Goal: Information Seeking & Learning: Learn about a topic

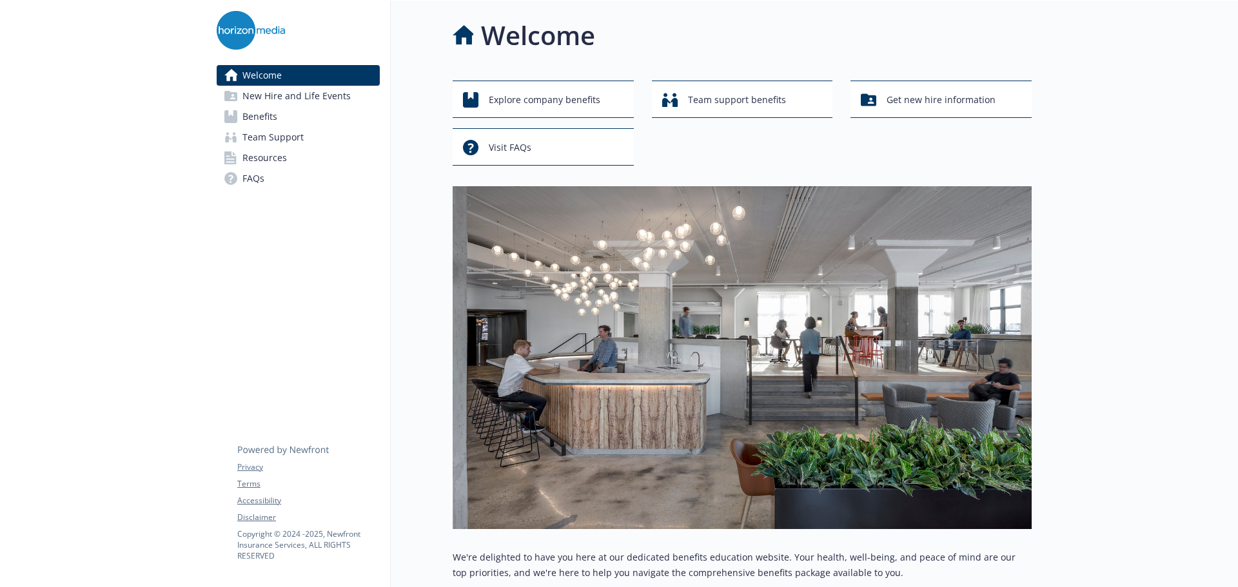
click at [282, 108] on link "Benefits" at bounding box center [298, 116] width 163 height 21
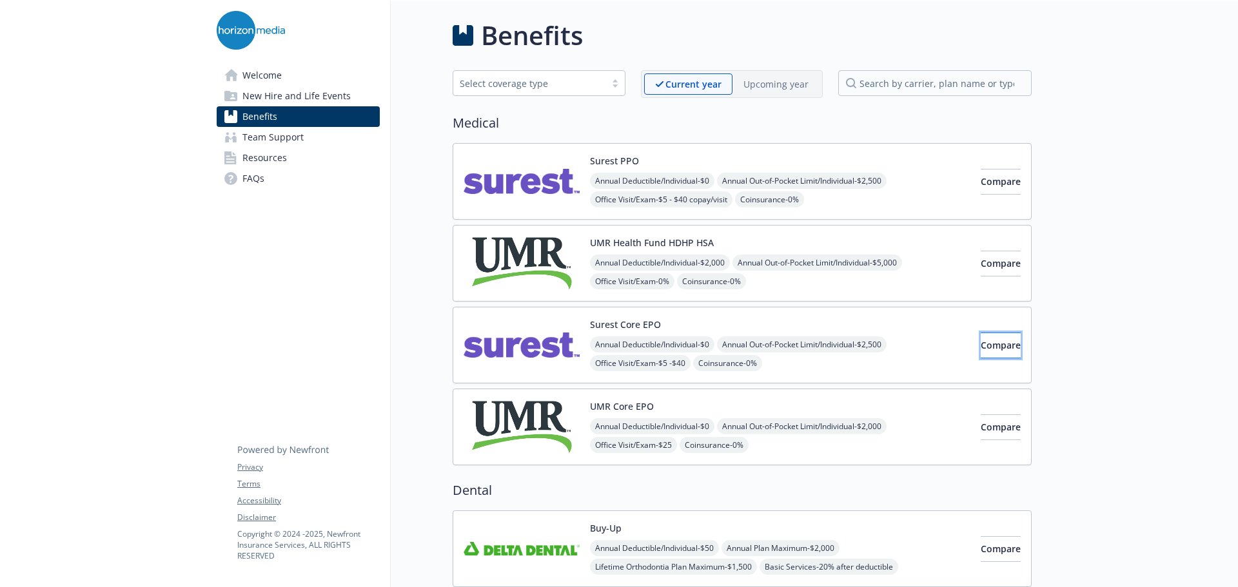
click at [981, 338] on button "Compare" at bounding box center [1001, 346] width 40 height 26
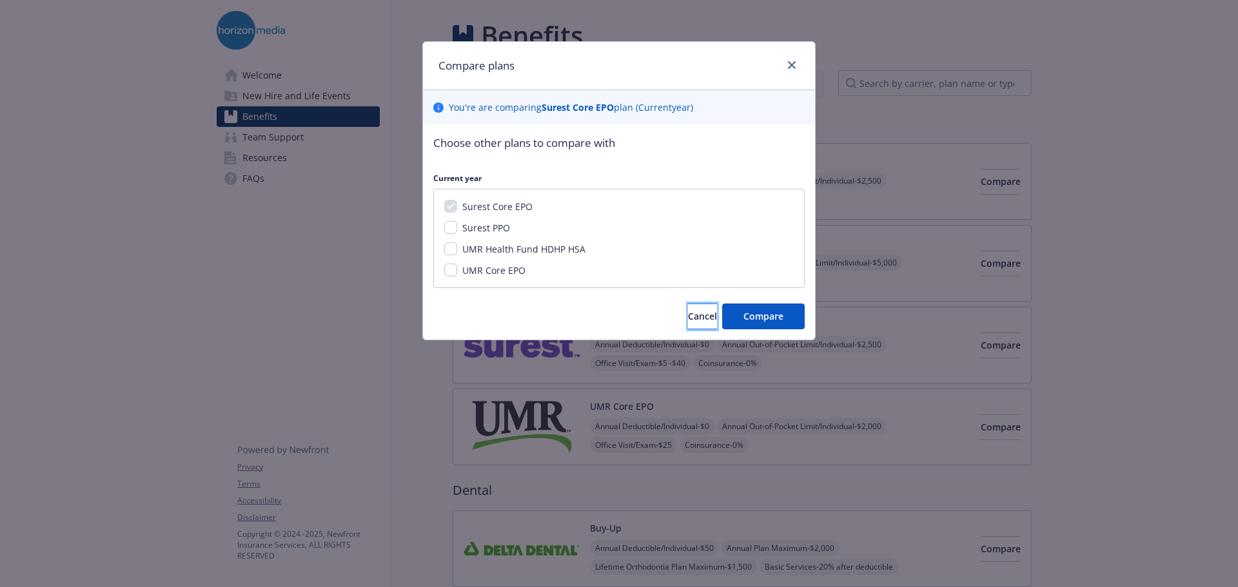
click at [688, 313] on span "Cancel" at bounding box center [702, 316] width 29 height 12
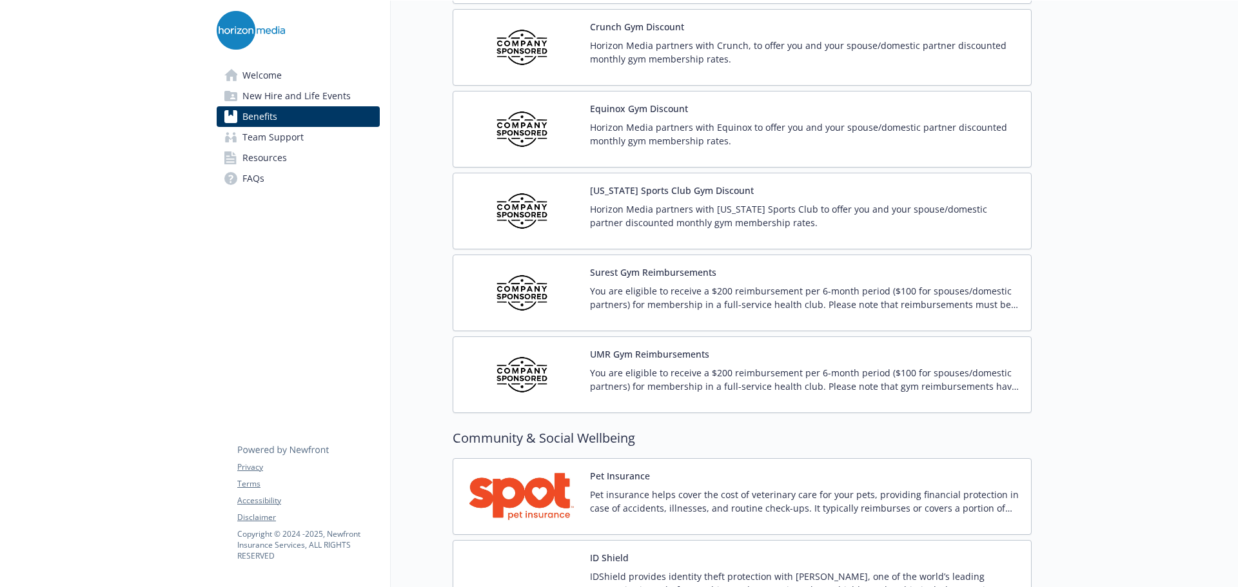
scroll to position [3244, 0]
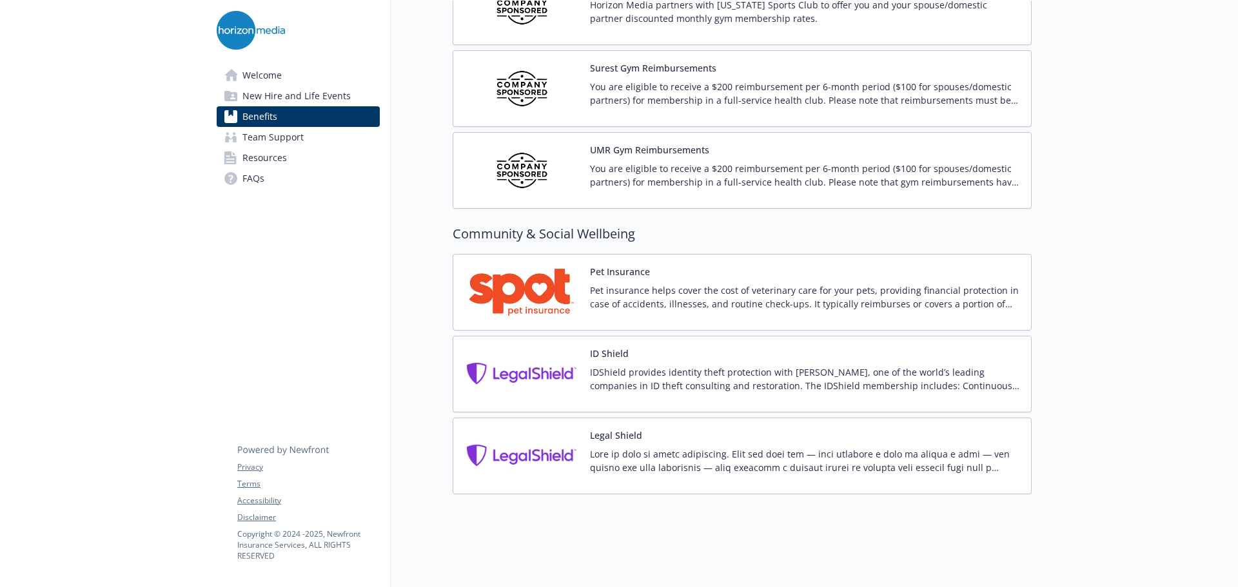
click at [290, 98] on span "New Hire and Life Events" at bounding box center [296, 96] width 108 height 21
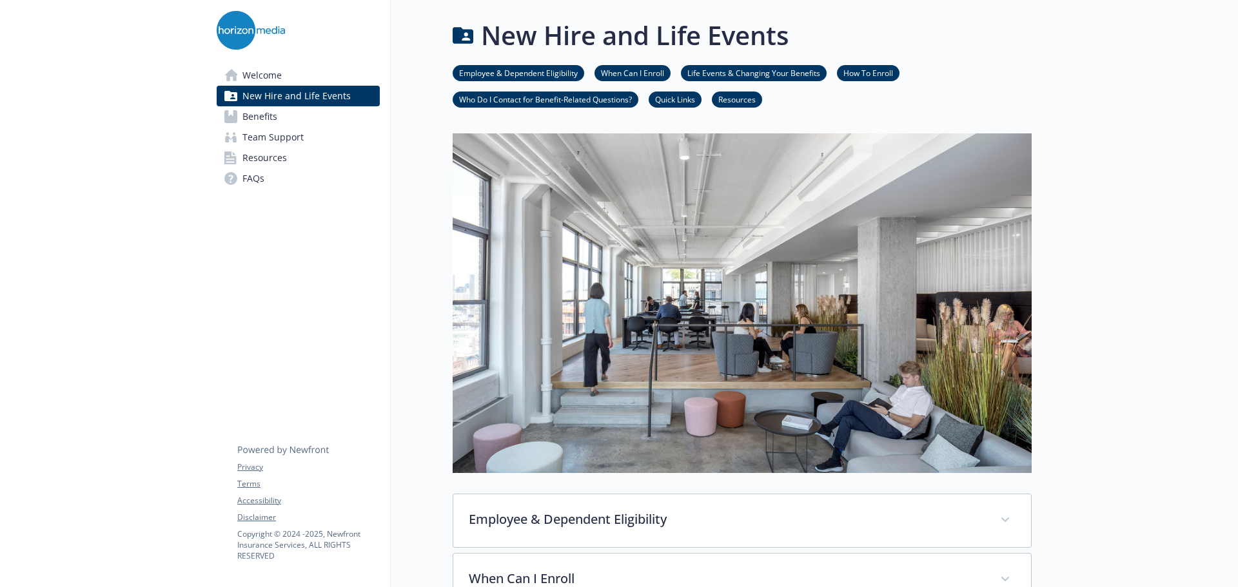
click at [676, 103] on link "Quick Links" at bounding box center [675, 99] width 53 height 12
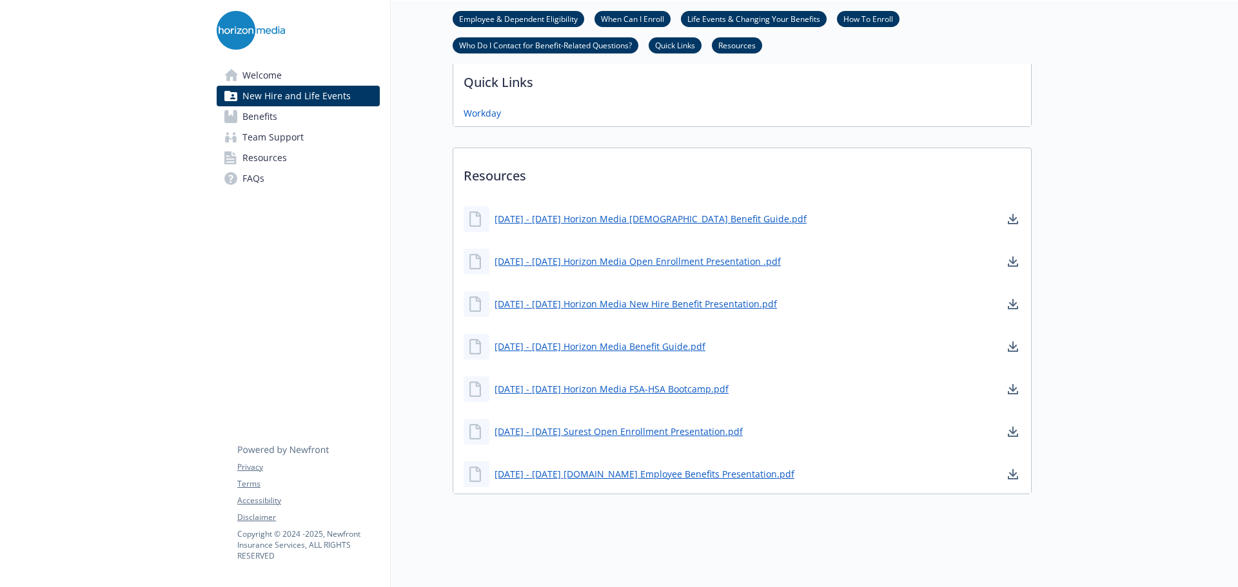
scroll to position [568, 10]
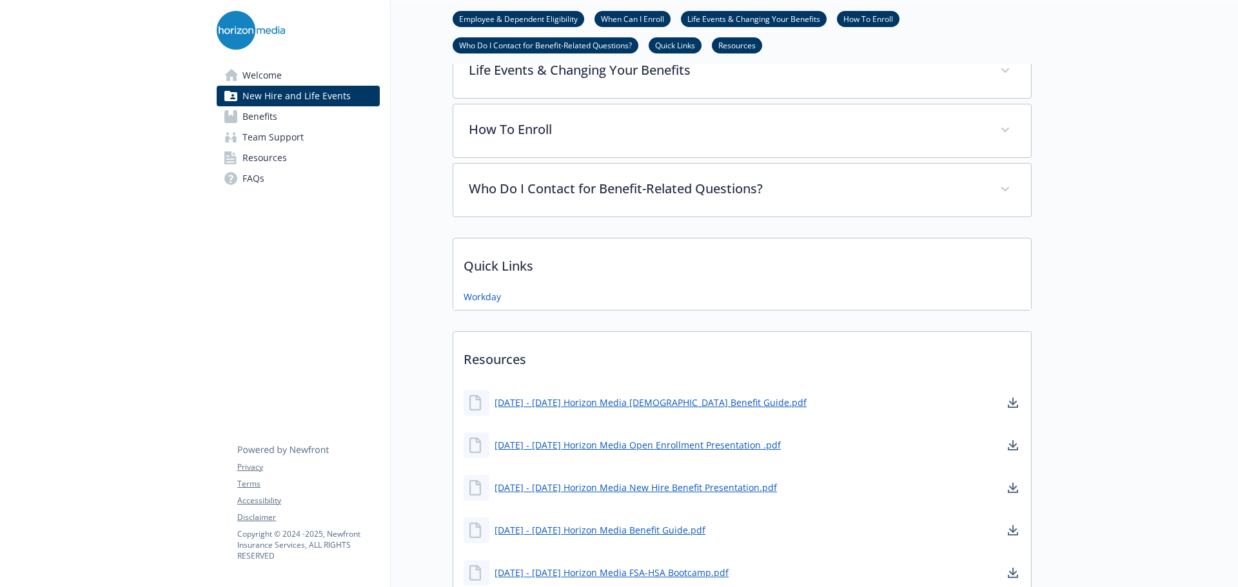
click at [253, 121] on span "Benefits" at bounding box center [259, 116] width 35 height 21
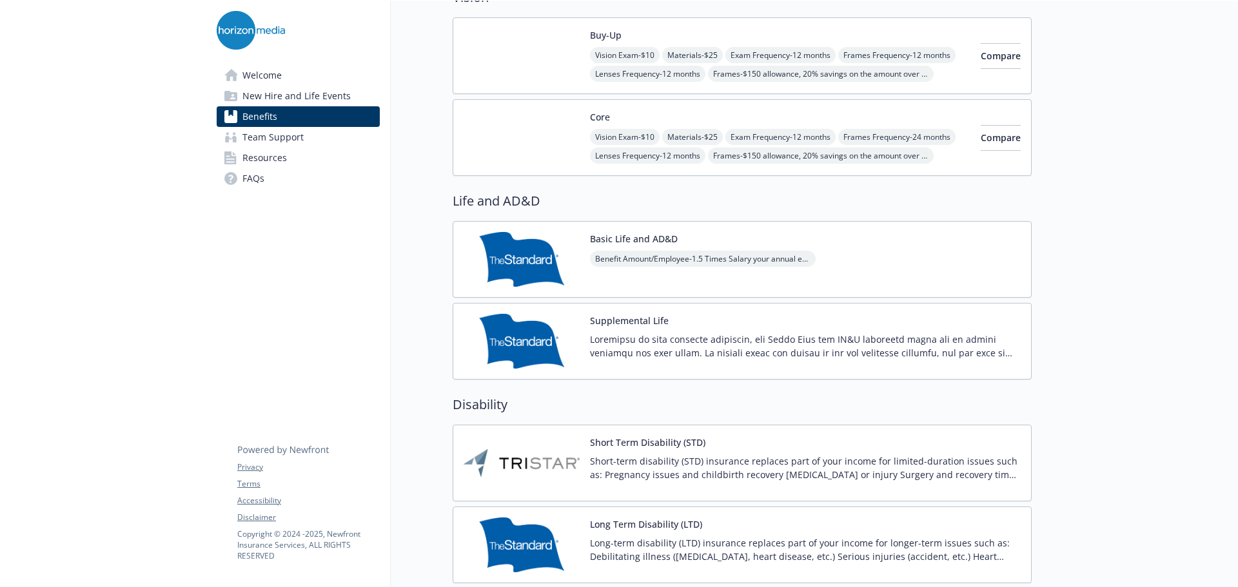
scroll to position [955, 10]
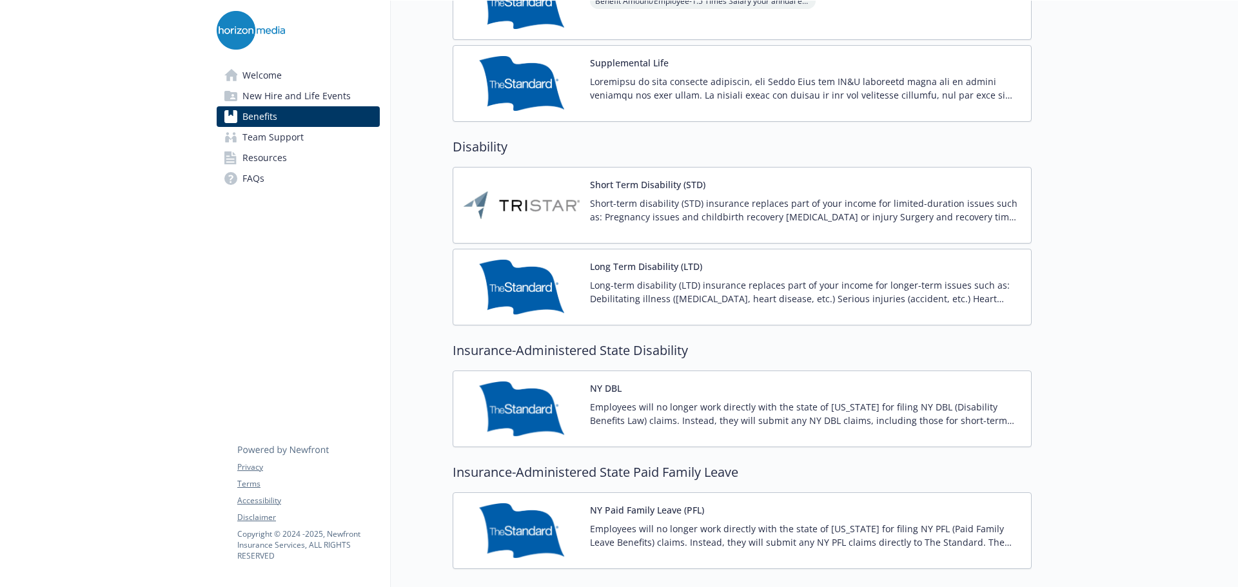
click at [291, 142] on span "Team Support" at bounding box center [272, 137] width 61 height 21
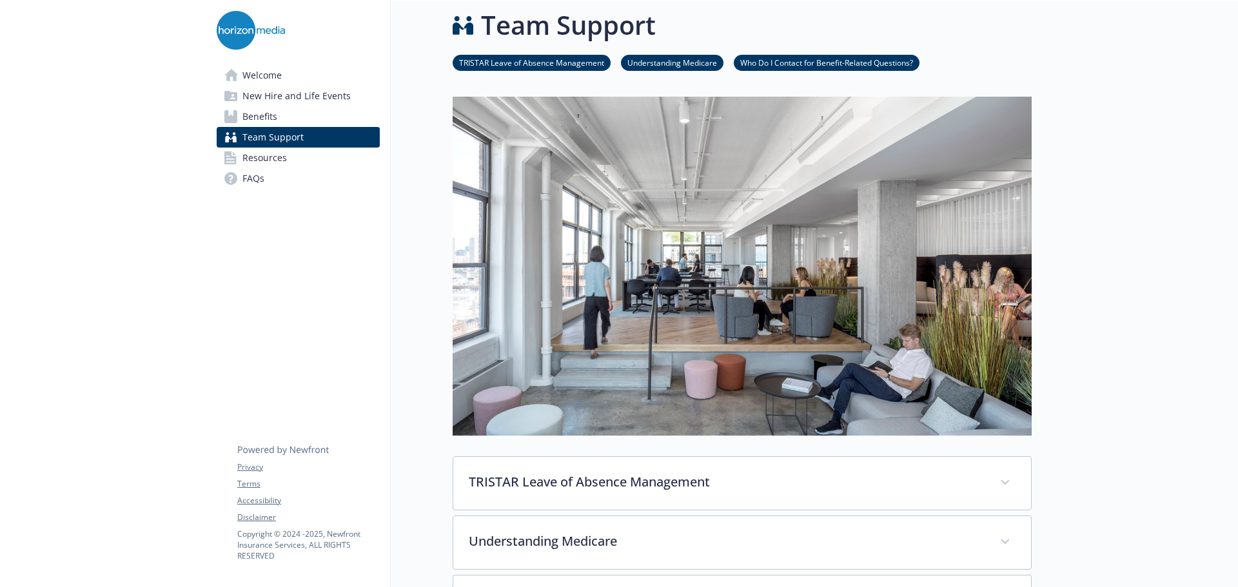
scroll to position [316, 10]
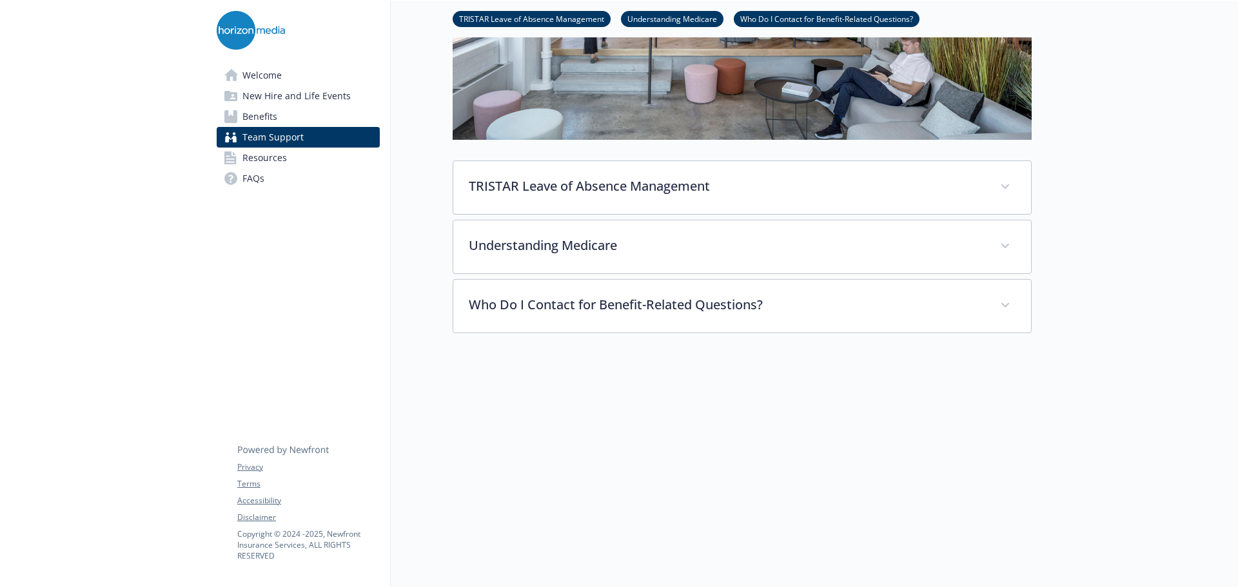
click at [299, 101] on span "New Hire and Life Events" at bounding box center [296, 96] width 108 height 21
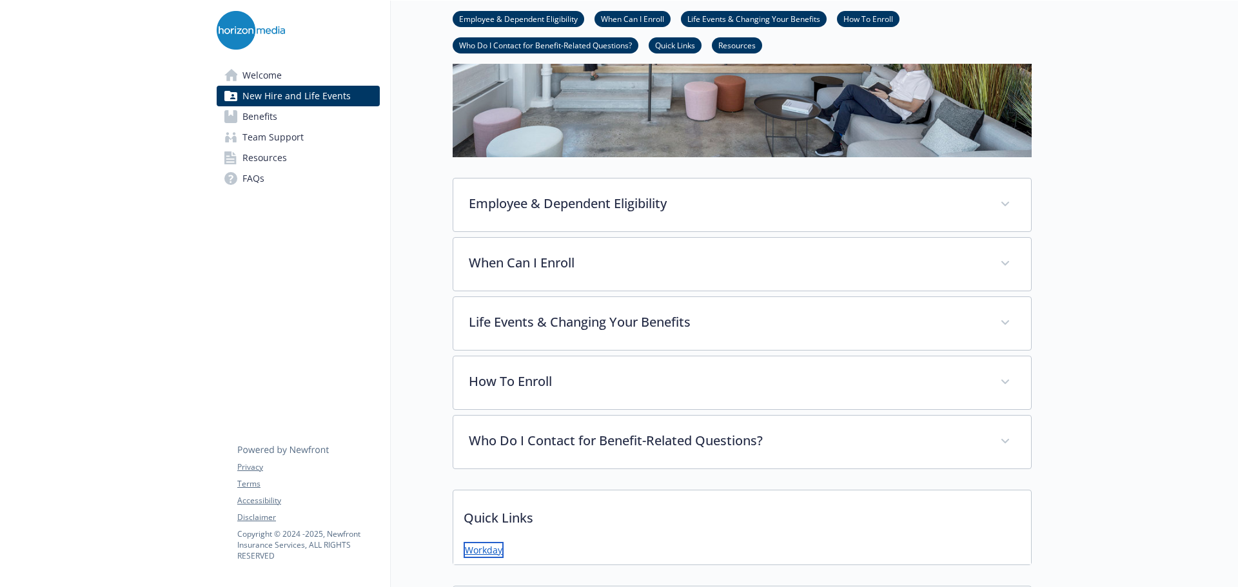
click at [484, 549] on link "Workday" at bounding box center [484, 550] width 40 height 16
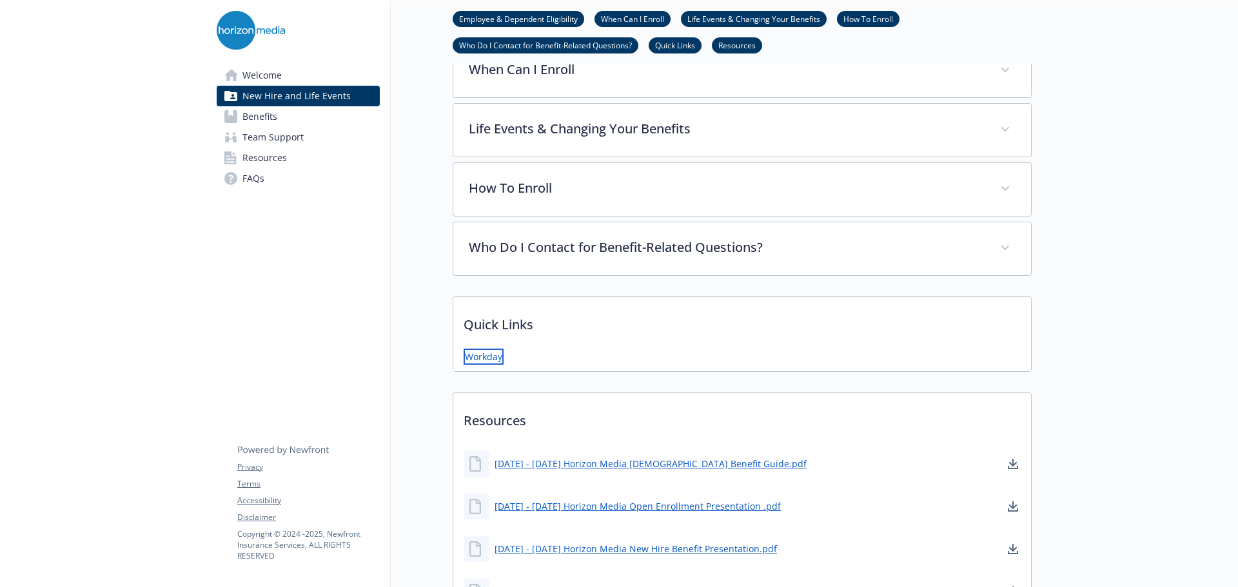
scroll to position [703, 10]
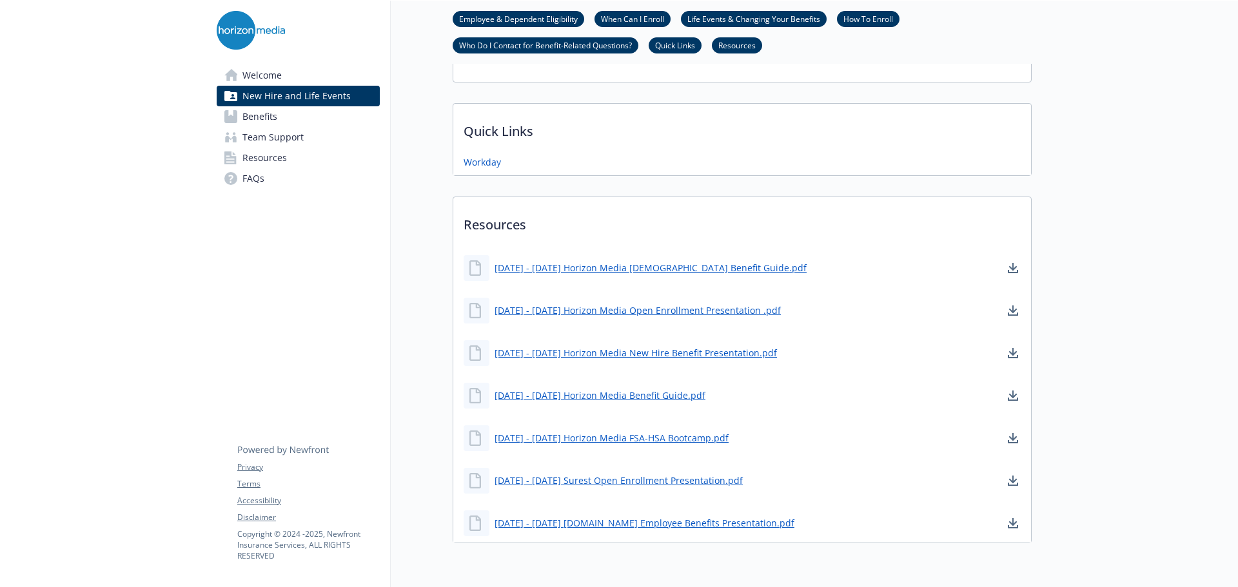
click at [273, 151] on span "Resources" at bounding box center [264, 158] width 44 height 21
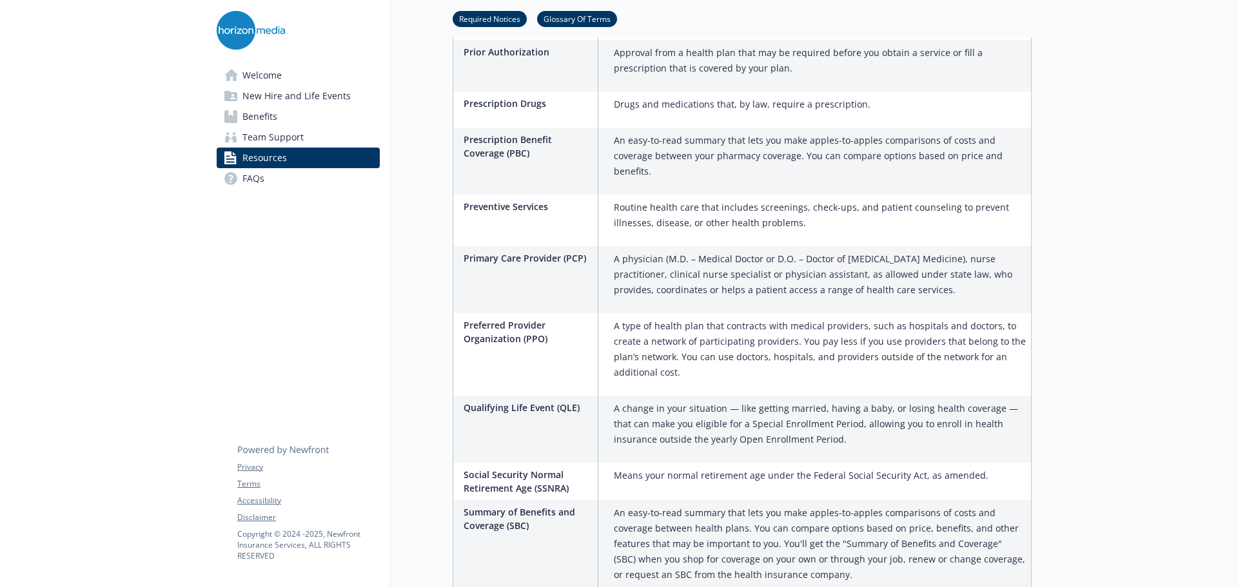
scroll to position [2759, 10]
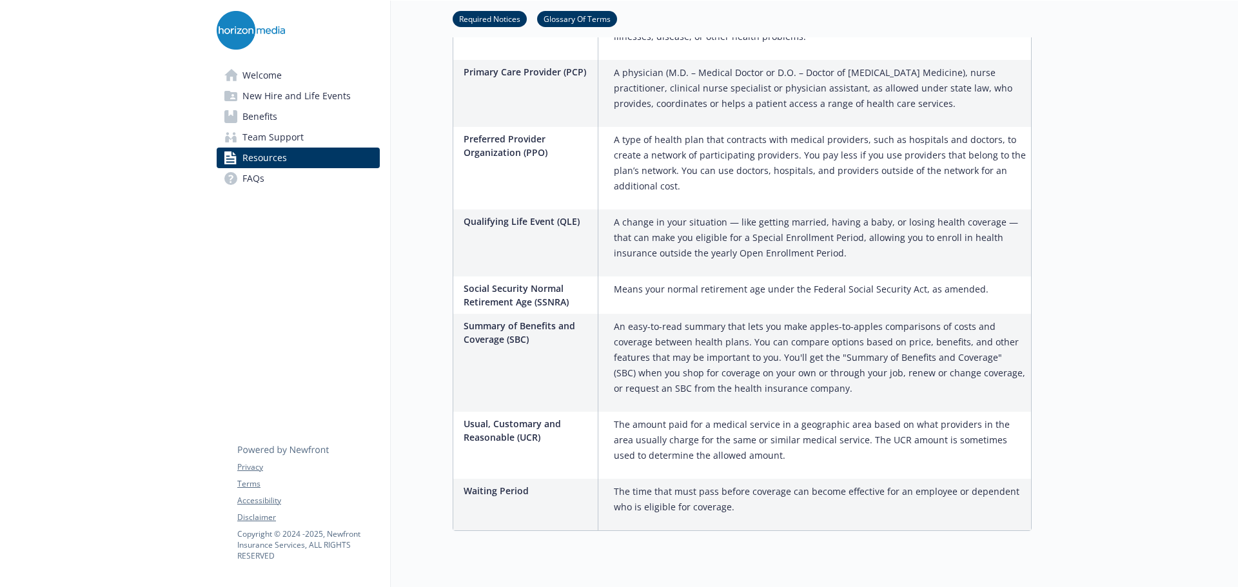
click at [261, 118] on span "Benefits" at bounding box center [259, 116] width 35 height 21
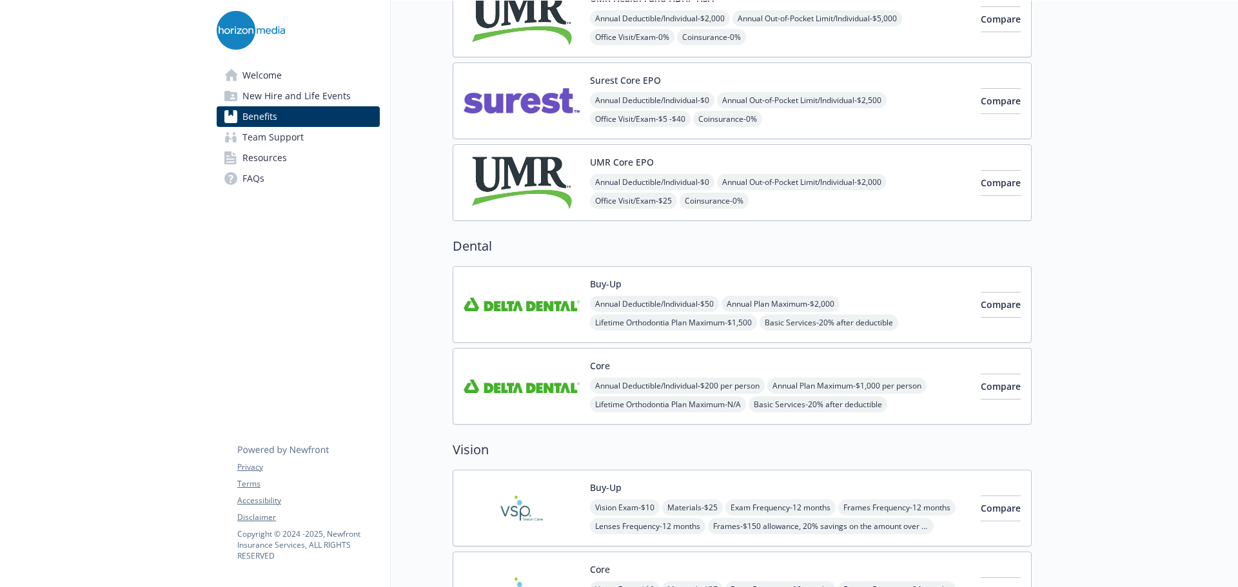
scroll to position [0, 10]
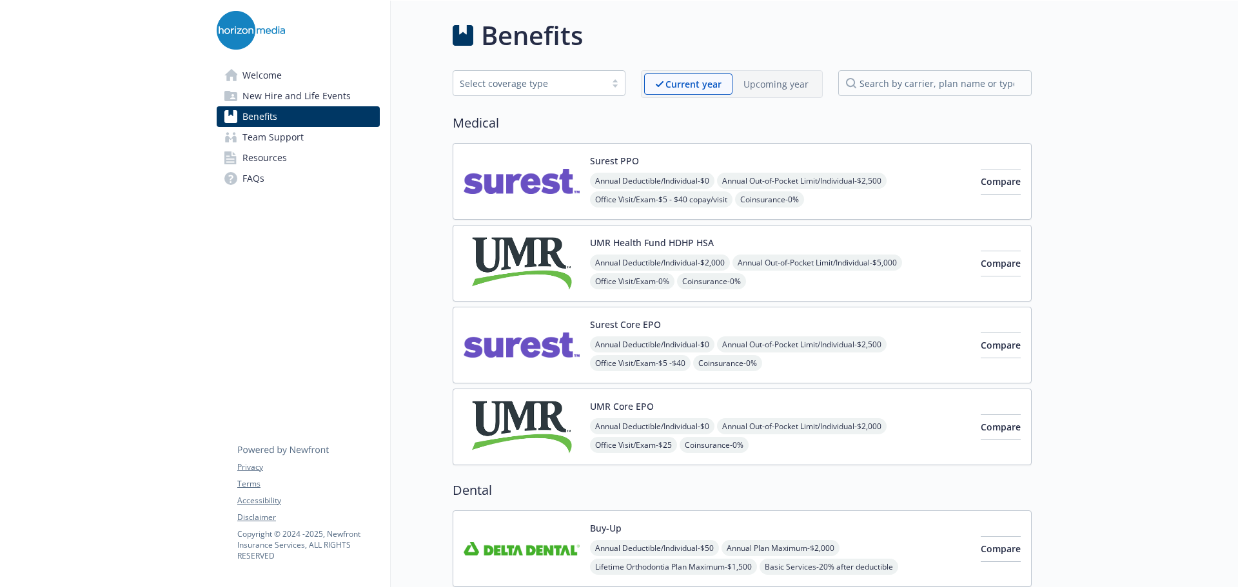
click at [504, 358] on img at bounding box center [522, 345] width 116 height 55
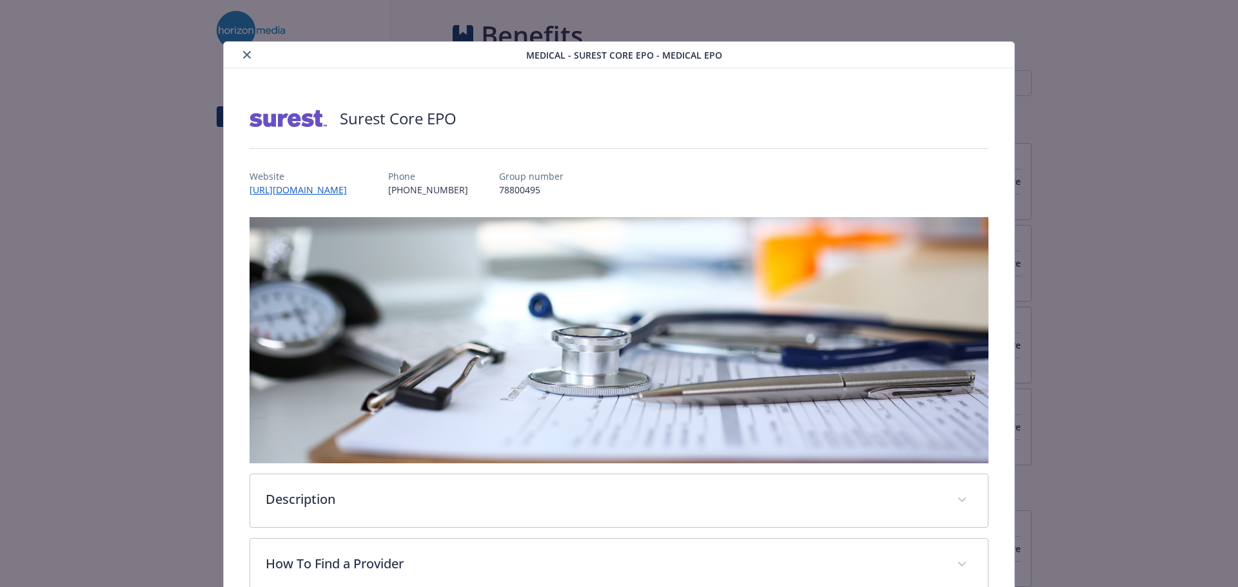
scroll to position [39, 0]
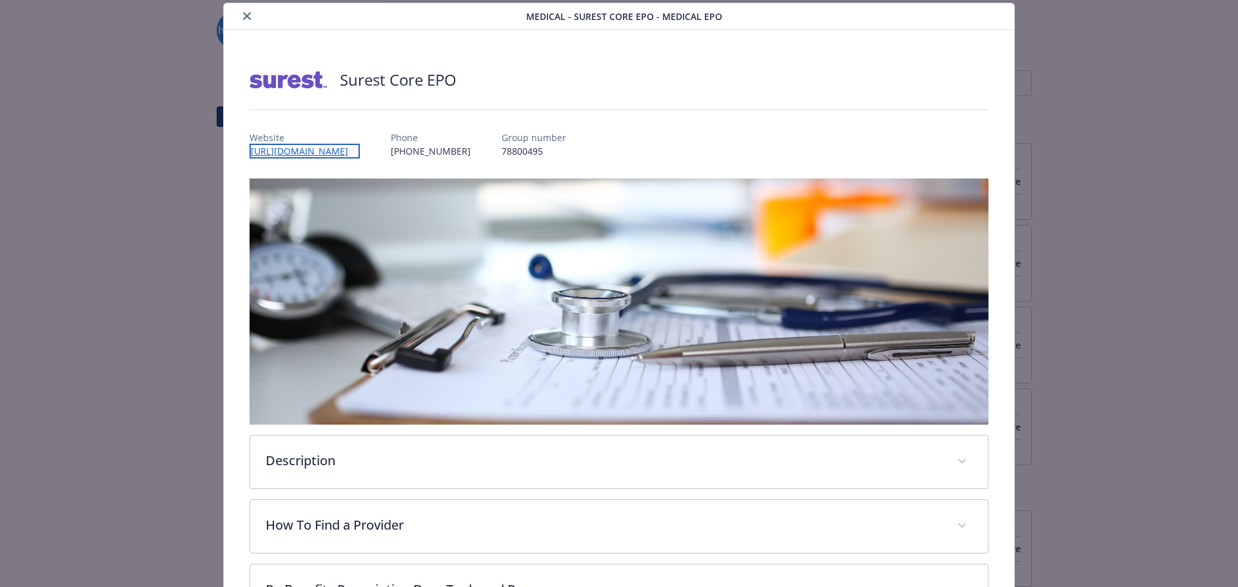
click at [336, 147] on link "[URL][DOMAIN_NAME]" at bounding box center [305, 151] width 110 height 15
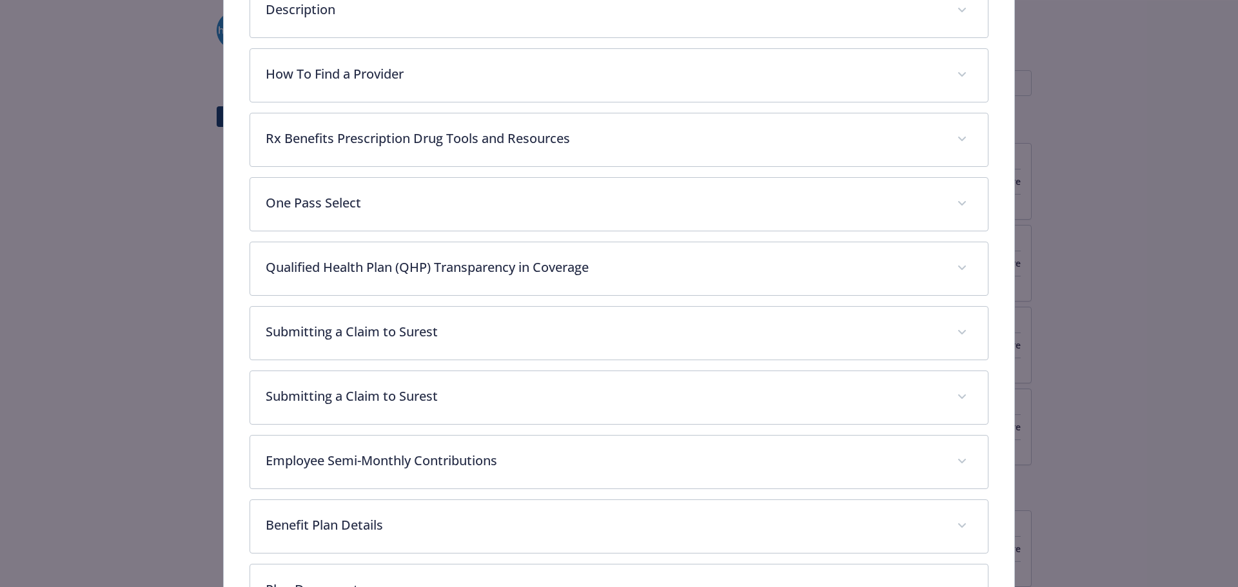
scroll to position [297, 0]
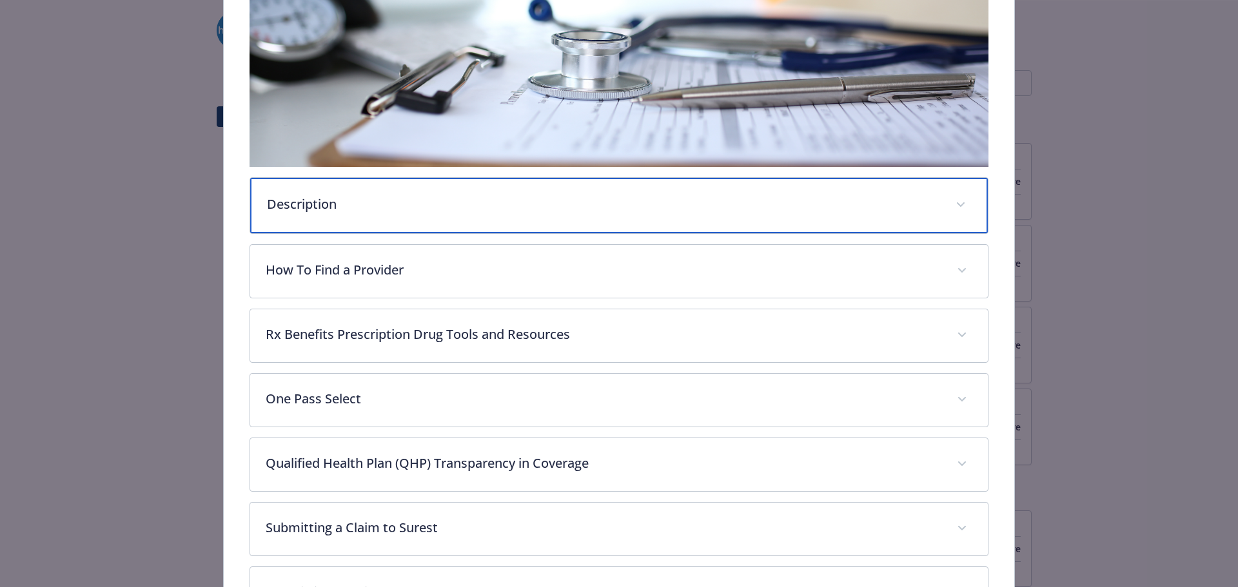
click at [373, 204] on p "Description" at bounding box center [604, 204] width 674 height 19
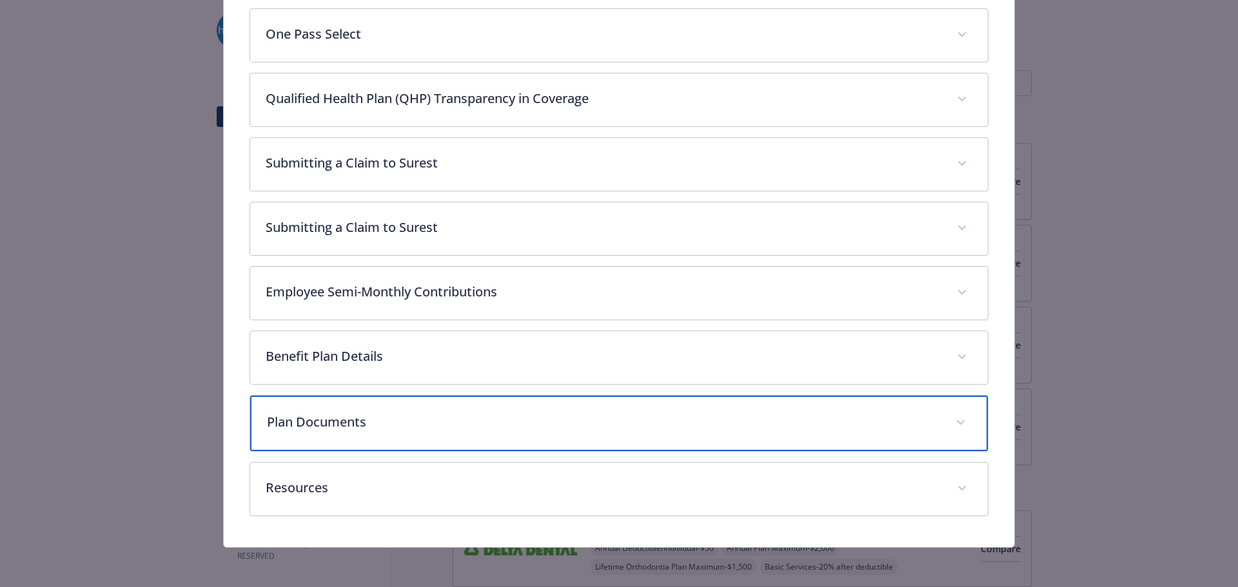
scroll to position [806, 0]
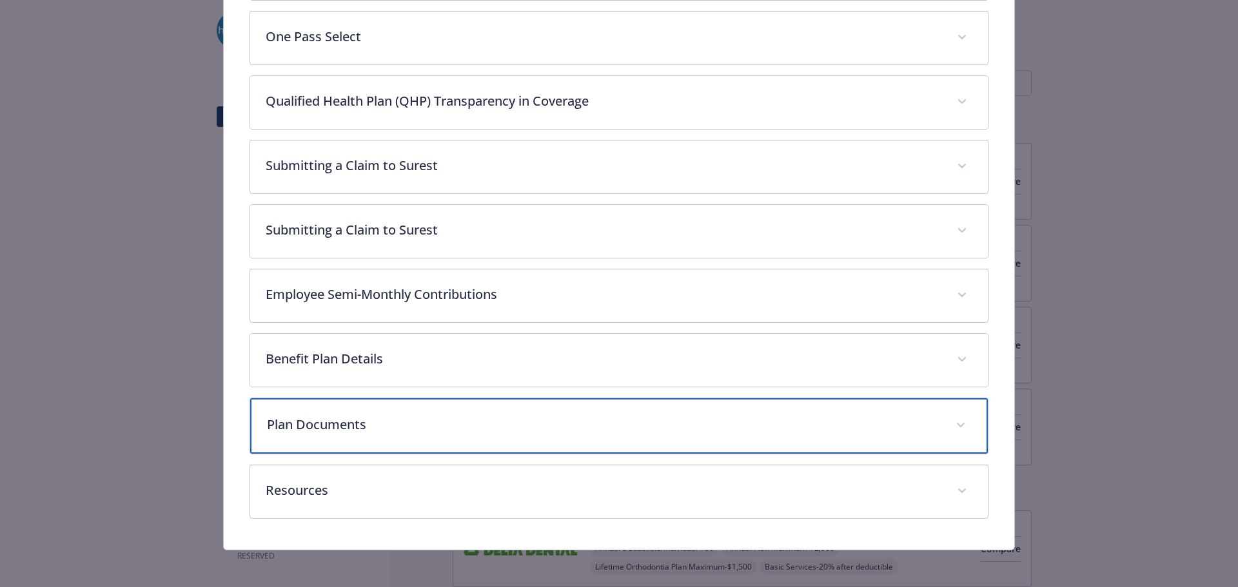
click at [427, 420] on p "Plan Documents" at bounding box center [604, 424] width 674 height 19
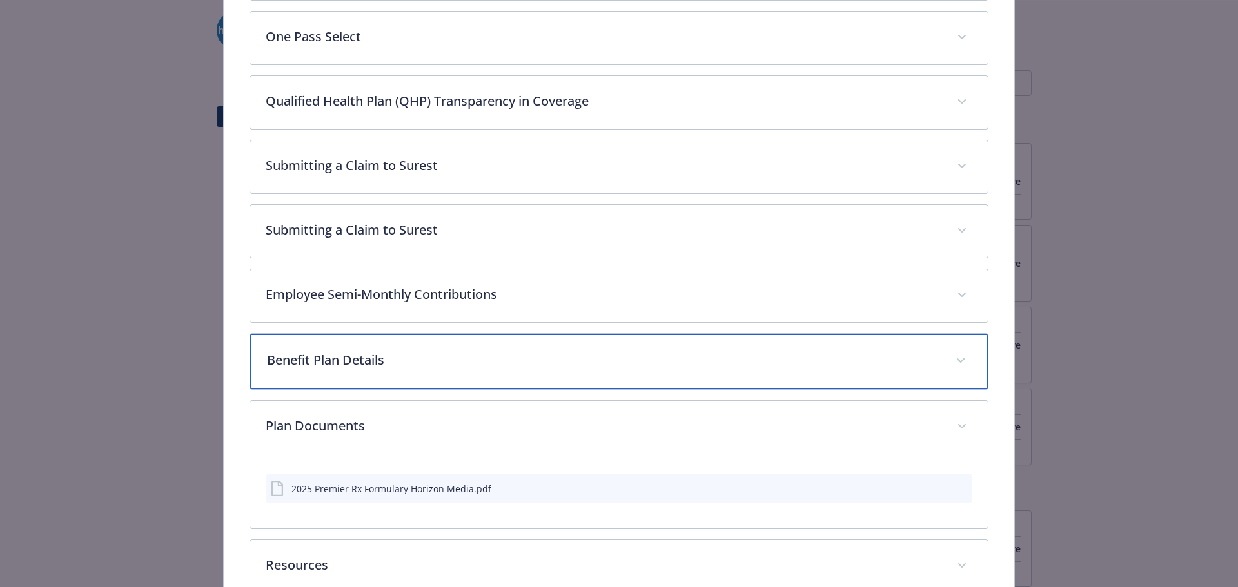
click at [428, 359] on p "Benefit Plan Details" at bounding box center [604, 360] width 674 height 19
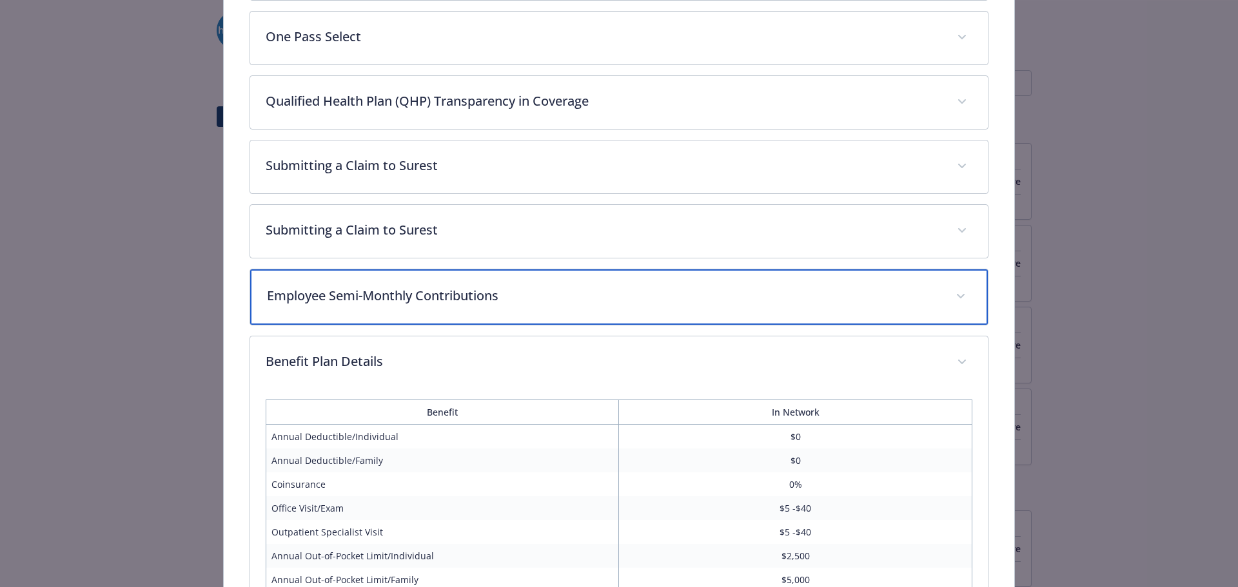
click at [431, 308] on div "Employee Semi-Monthly Contributions" at bounding box center [619, 297] width 738 height 55
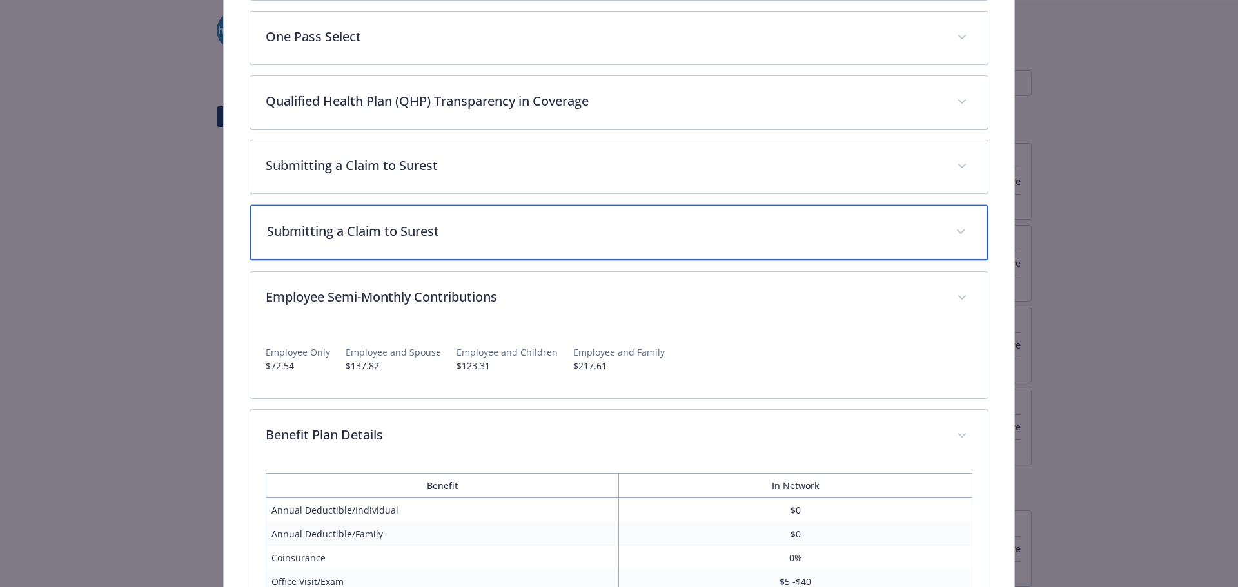
click at [435, 252] on div "Submitting a Claim to Surest" at bounding box center [619, 232] width 738 height 55
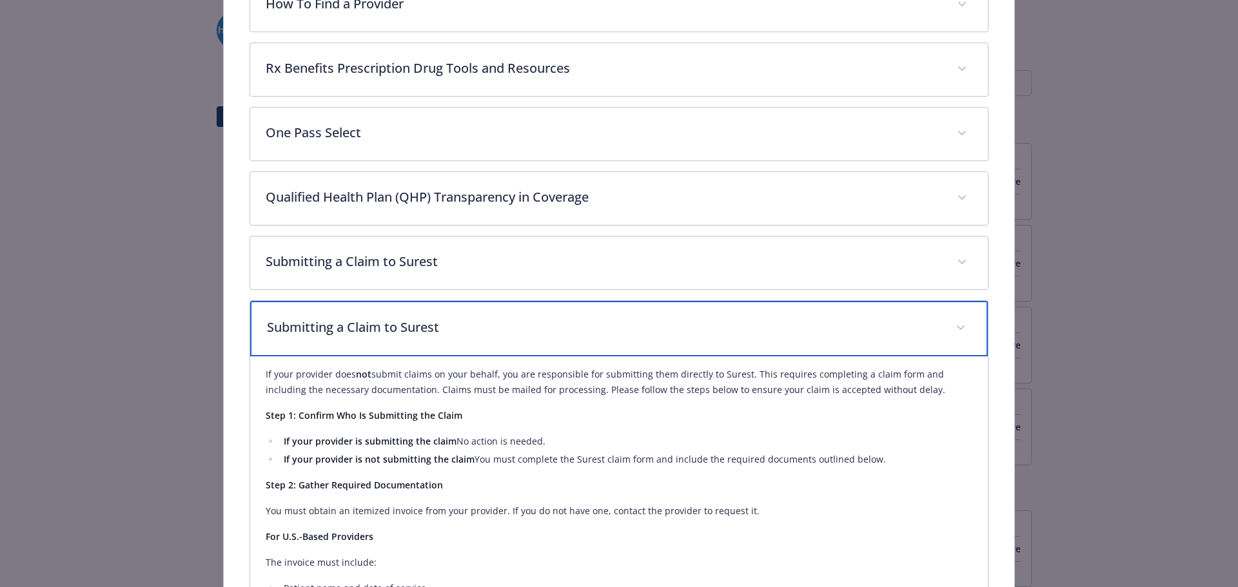
scroll to position [613, 0]
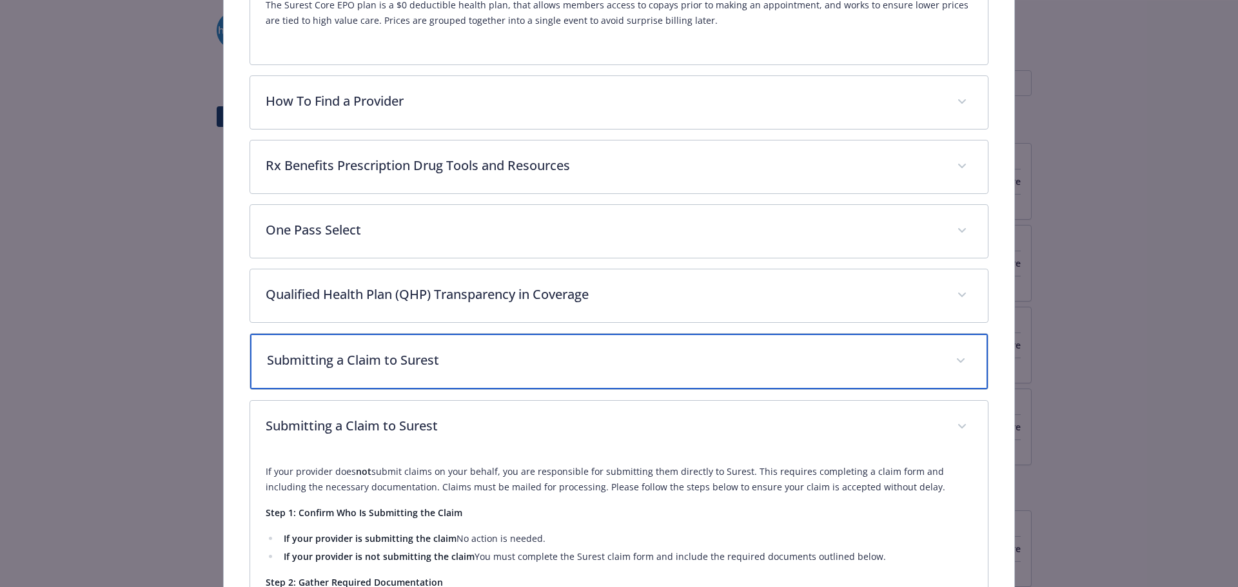
click at [477, 362] on p "Submitting a Claim to Surest" at bounding box center [604, 360] width 674 height 19
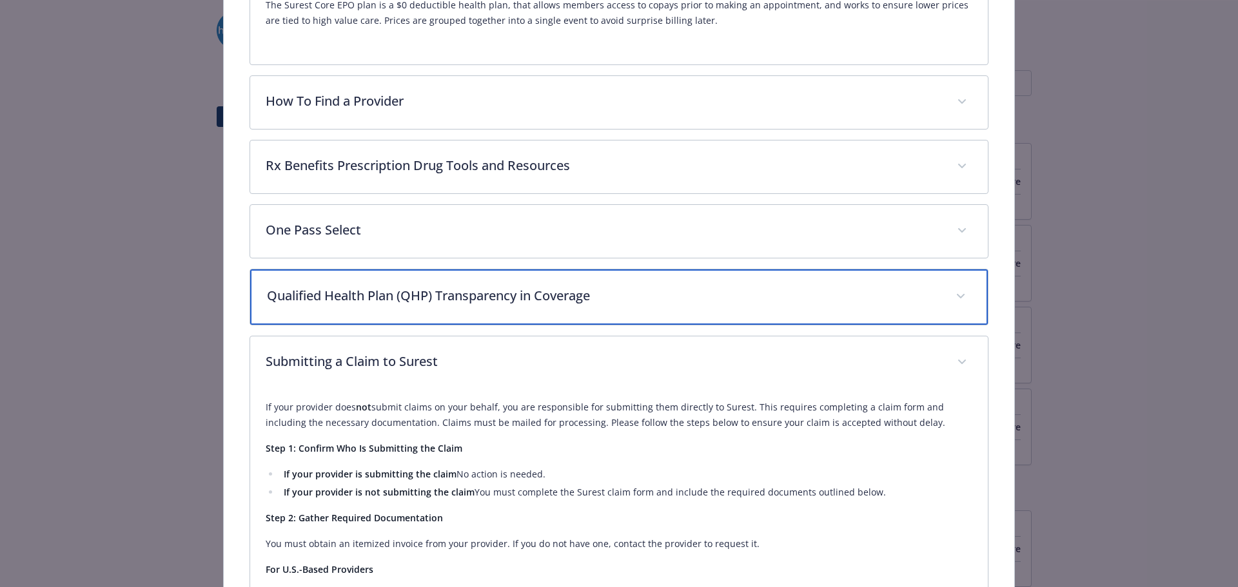
click at [473, 307] on div "Qualified Health Plan (QHP) Transparency in Coverage" at bounding box center [619, 297] width 738 height 55
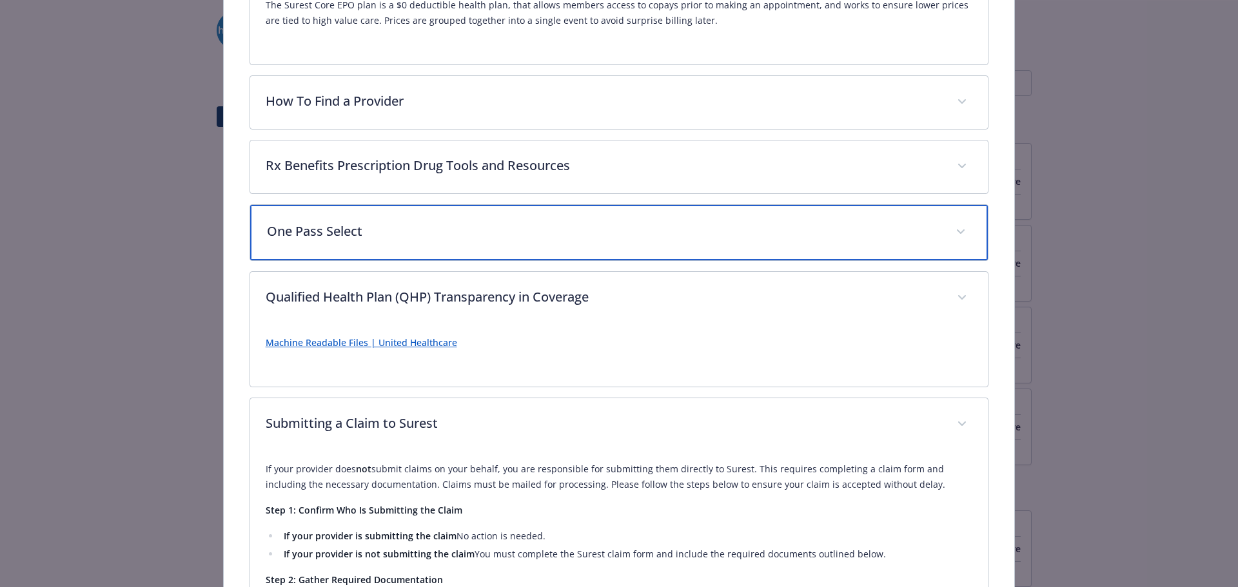
click at [467, 242] on div "One Pass Select" at bounding box center [619, 232] width 738 height 55
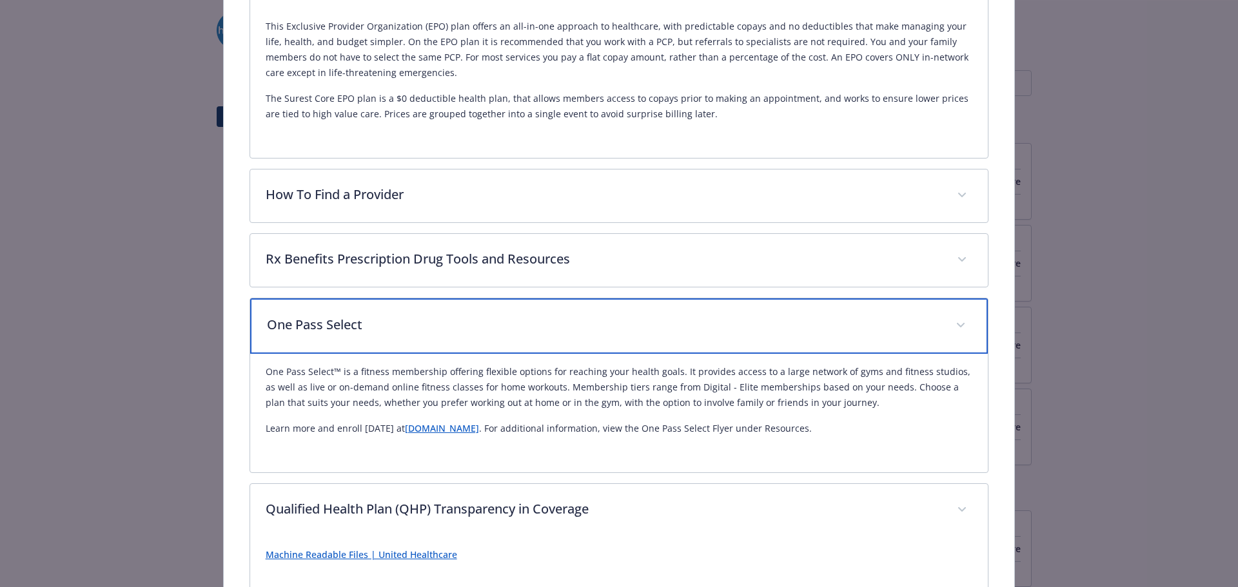
scroll to position [419, 0]
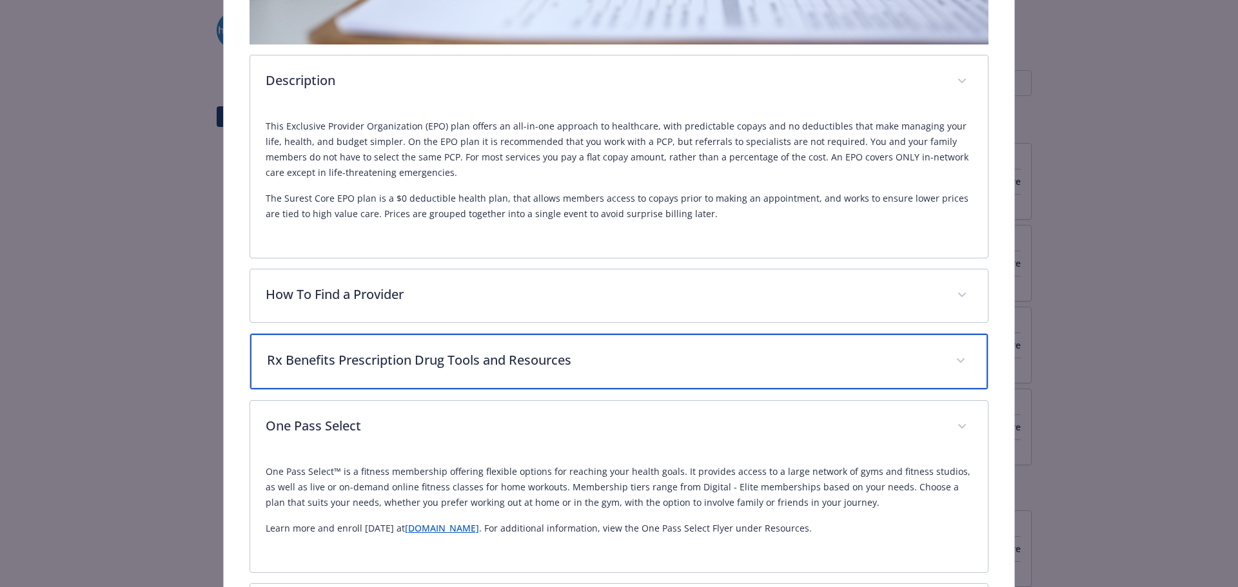
click at [466, 342] on div "Rx Benefits Prescription Drug Tools and Resources" at bounding box center [619, 361] width 738 height 55
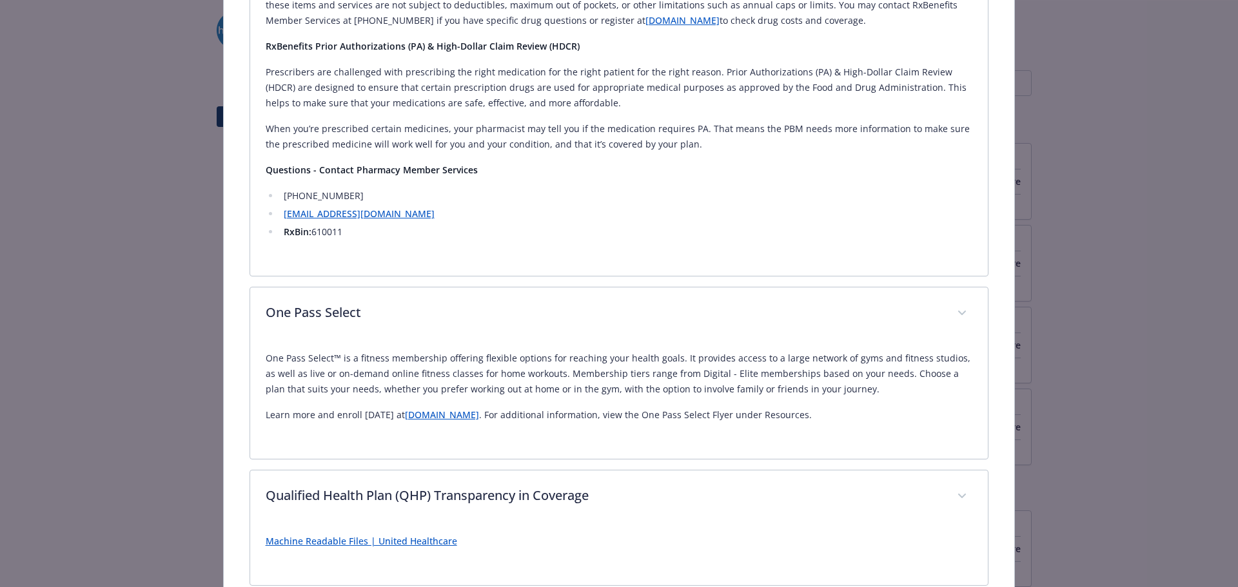
scroll to position [1513, 0]
click at [424, 413] on link "[DOMAIN_NAME]" at bounding box center [442, 417] width 74 height 12
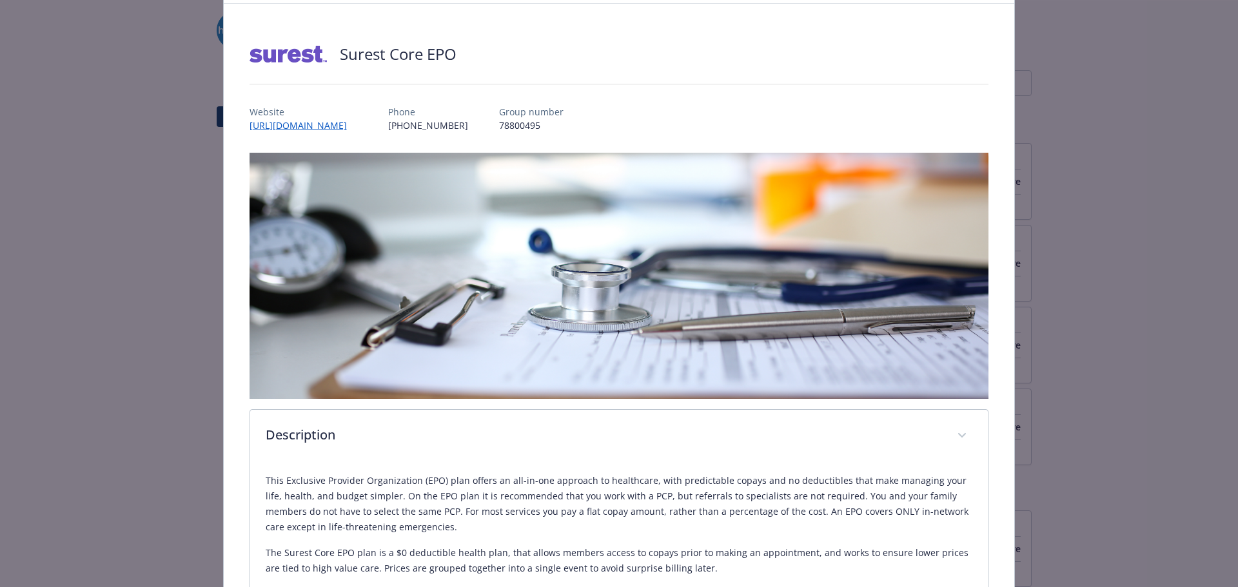
scroll to position [0, 0]
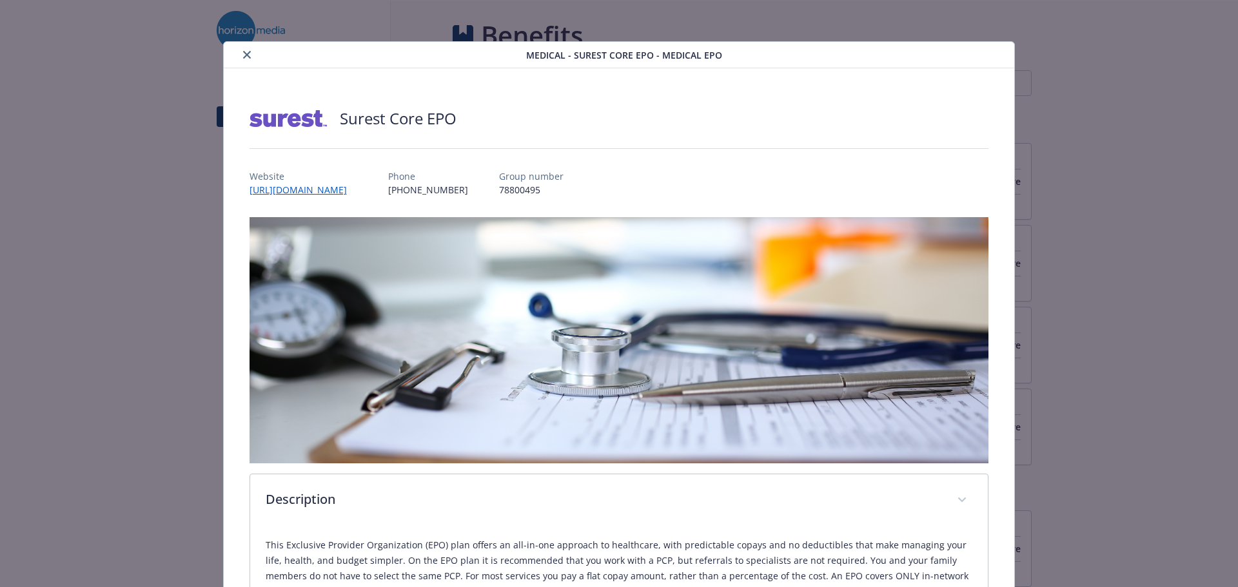
click at [253, 54] on div "details for plan Medical - Surest Core EPO - Medical EPO" at bounding box center [377, 54] width 297 height 15
click at [251, 48] on div "details for plan Medical - Surest Core EPO - Medical EPO" at bounding box center [377, 54] width 297 height 15
click at [245, 52] on icon "close" at bounding box center [247, 55] width 8 height 8
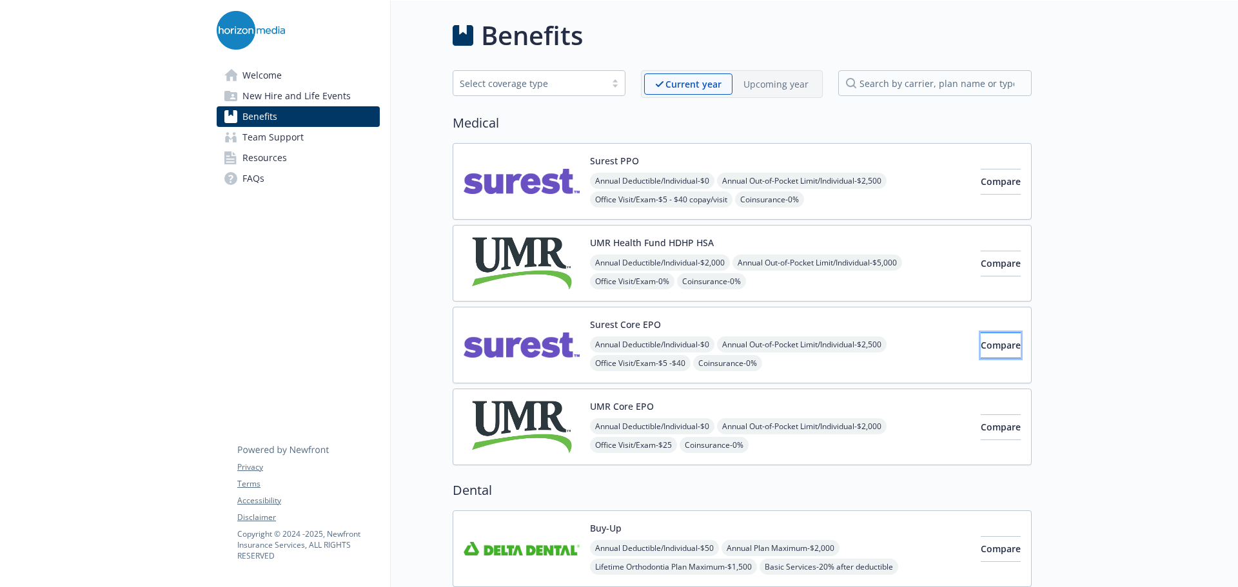
click at [981, 349] on span "Compare" at bounding box center [1001, 345] width 40 height 12
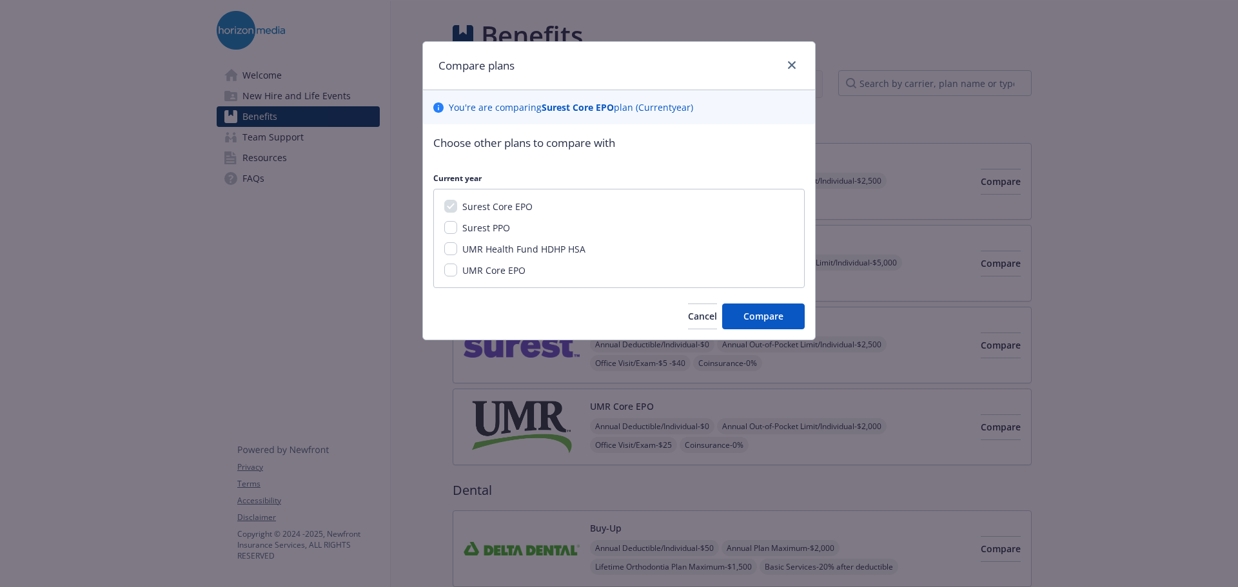
click at [659, 108] on p "You ' re are comparing Surest Core EPO plan ( Current year)" at bounding box center [571, 108] width 244 height 14
drag, startPoint x: 705, startPoint y: 304, endPoint x: 511, endPoint y: 141, distance: 253.4
click at [517, 146] on div "Choose other plans to compare with Current year Surest Core EPO Surest PPO UMR …" at bounding box center [619, 231] width 392 height 215
click at [440, 106] on icon at bounding box center [438, 108] width 10 height 10
click at [688, 316] on span "Cancel" at bounding box center [702, 316] width 29 height 12
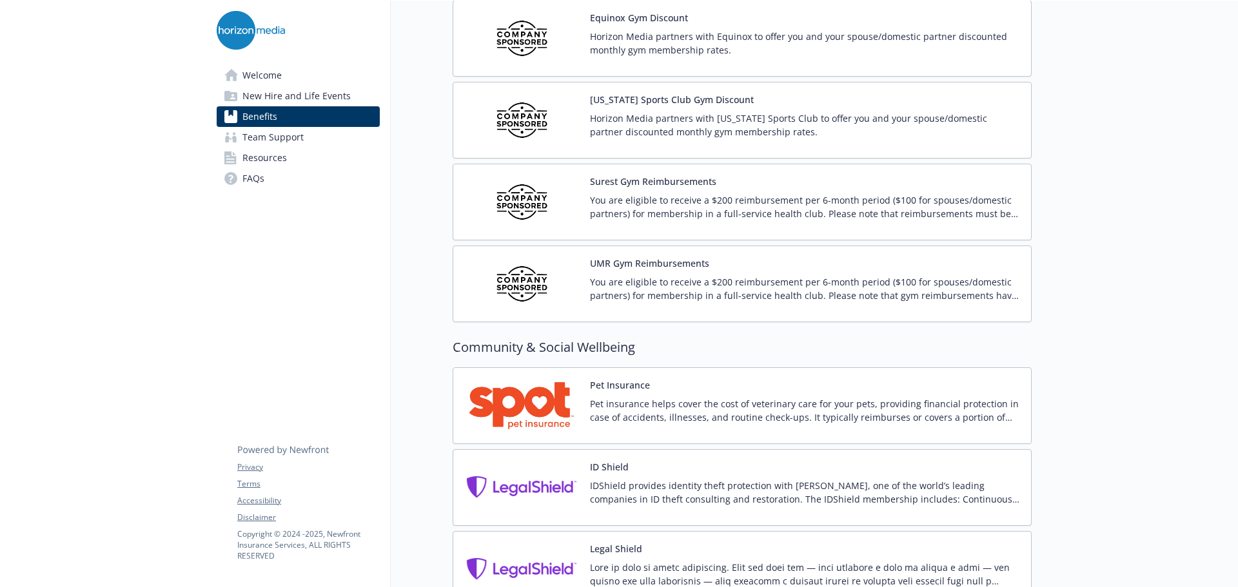
scroll to position [3051, 10]
